Goal: Information Seeking & Learning: Learn about a topic

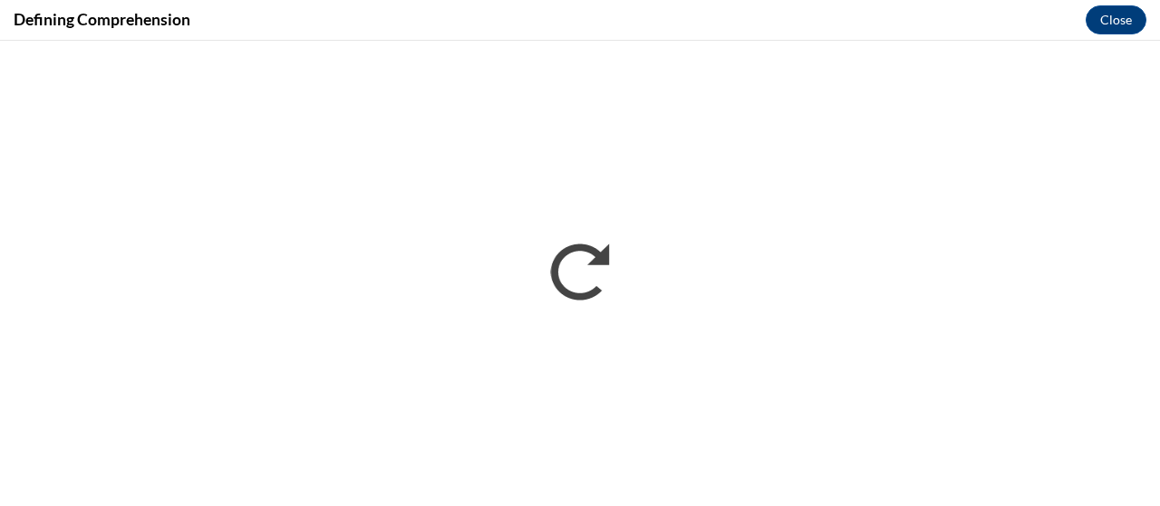
click at [550, 10] on div "Defining Comprehension Close" at bounding box center [580, 20] width 1160 height 41
